Goal: Task Accomplishment & Management: Complete application form

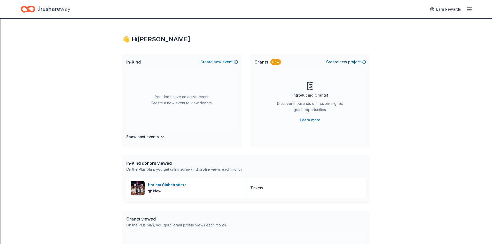
click at [346, 63] on span "new" at bounding box center [344, 62] width 8 height 6
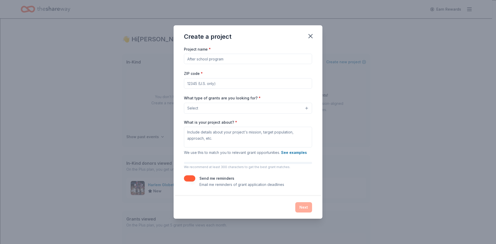
click at [306, 108] on button "Select" at bounding box center [248, 108] width 128 height 11
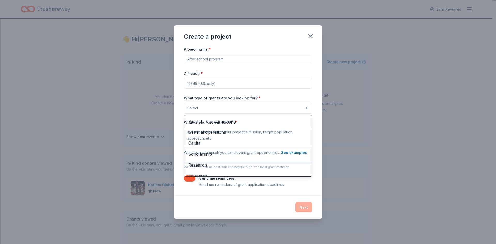
click at [209, 59] on div "Project name * ZIP code * What type of grants are you looking for? * Select Pro…" at bounding box center [248, 117] width 128 height 142
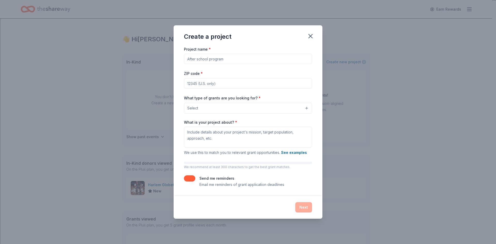
click at [202, 59] on input "Project name *" at bounding box center [248, 59] width 128 height 10
click at [296, 153] on button "See examples" at bounding box center [294, 153] width 26 height 6
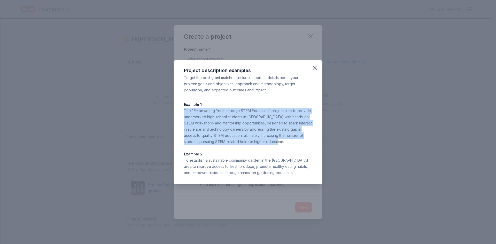
drag, startPoint x: 185, startPoint y: 111, endPoint x: 301, endPoint y: 142, distance: 120.0
click at [301, 142] on div "The "Empowering Youth through STEM Education" project aims to provide underserv…" at bounding box center [248, 126] width 128 height 37
copy div "The "Empowering Youth through STEM Education" project aims to provide underserv…"
click at [315, 70] on icon "button" at bounding box center [314, 67] width 7 height 7
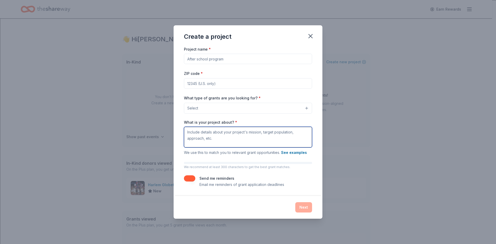
click at [191, 132] on textarea "What is your project about? *" at bounding box center [248, 137] width 128 height 21
paste textarea "The "Empowering Youth through STEM Education" project aims to provide underserv…"
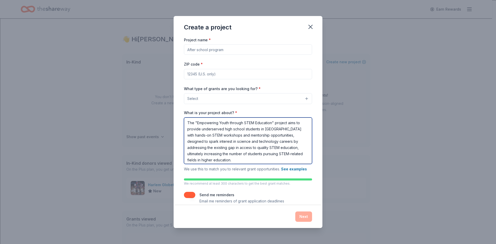
drag, startPoint x: 187, startPoint y: 123, endPoint x: 244, endPoint y: 122, distance: 56.6
click at [244, 122] on textarea "The "Empowering Youth through STEM Education" project aims to provide underserv…" at bounding box center [248, 141] width 128 height 47
type textarea "Project FriendshipSTEM Education" project aims to provide underserved high scho…"
click at [239, 133] on textarea "Project FriendshipSTEM Education" project aims to provide underserved high scho…" at bounding box center [248, 141] width 128 height 47
click at [229, 124] on textarea "Project FriendshipSTEM Education" project aims to provide underserved high scho…" at bounding box center [248, 141] width 128 height 47
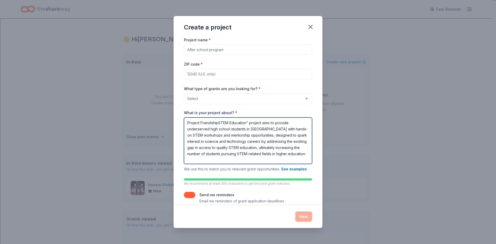
click at [233, 125] on textarea "Project FriendshipSTEM Education" project aims to provide underserved high scho…" at bounding box center [248, 141] width 128 height 47
drag, startPoint x: 186, startPoint y: 123, endPoint x: 255, endPoint y: 160, distance: 77.9
click at [255, 160] on textarea "Project FriendshipSTEM Education" project aims to provide underserved high scho…" at bounding box center [248, 141] width 128 height 47
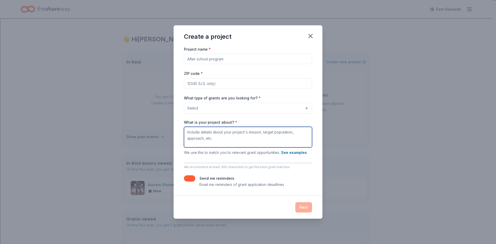
scroll to position [0, 0]
paste textarea "Project FriendshipSTEM Education" project aims to provide underserved high scho…"
type textarea "Project FriendshipSTEM Education" project aims to provide underserved high scho…"
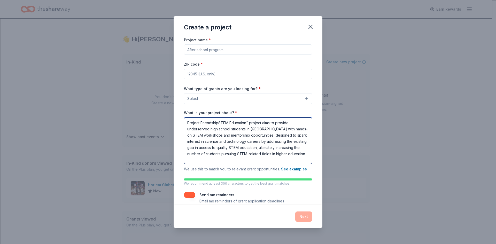
click at [219, 124] on textarea "Project FriendshipSTEM Education" project aims to provide underserved high scho…" at bounding box center [248, 141] width 128 height 47
click at [224, 161] on textarea "Project FriendshipSTEM Education" project aims to provide underserved high scho…" at bounding box center [248, 141] width 128 height 47
drag, startPoint x: 186, startPoint y: 123, endPoint x: 239, endPoint y: 158, distance: 63.7
click at [239, 158] on textarea "Project FriendshipSTEM Education" project aims to provide underserved high scho…" at bounding box center [248, 141] width 128 height 47
click at [216, 160] on textarea "Project FriendshipSTEM Education" project aims to provide underserved high scho…" at bounding box center [248, 141] width 128 height 47
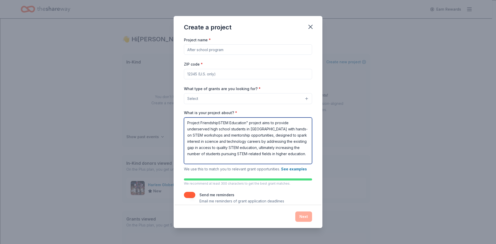
scroll to position [2, 0]
drag, startPoint x: 188, startPoint y: 123, endPoint x: 239, endPoint y: 162, distance: 64.4
click at [239, 162] on textarea "Project FriendshipSTEM Education" project aims to provide underserved high scho…" at bounding box center [248, 141] width 128 height 47
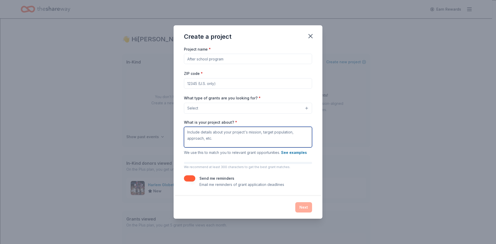
scroll to position [0, 0]
